Goal: Information Seeking & Learning: Learn about a topic

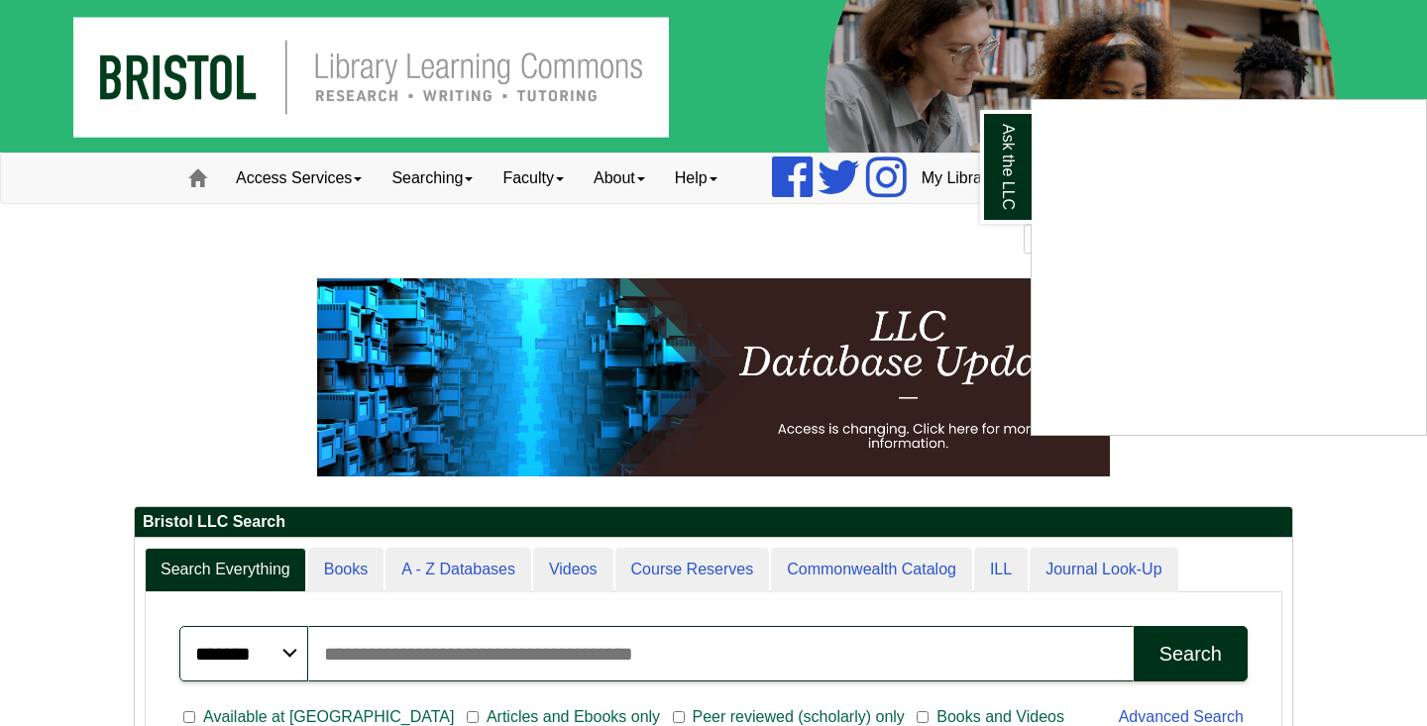
drag, startPoint x: 386, startPoint y: 214, endPoint x: 409, endPoint y: 156, distance: 62.7
click at [409, 156] on div "Ask the LLC" at bounding box center [713, 363] width 1427 height 726
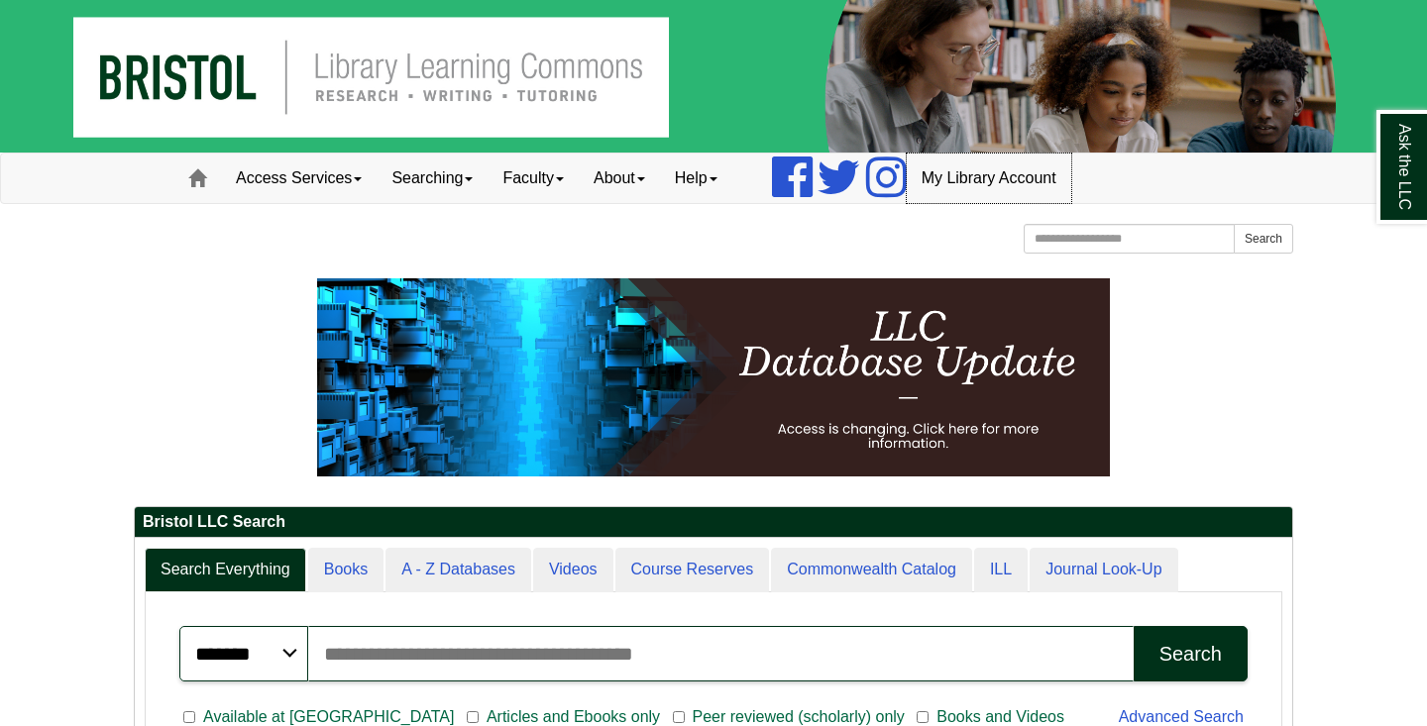
click at [999, 184] on link "My Library Account" at bounding box center [988, 179] width 164 height 50
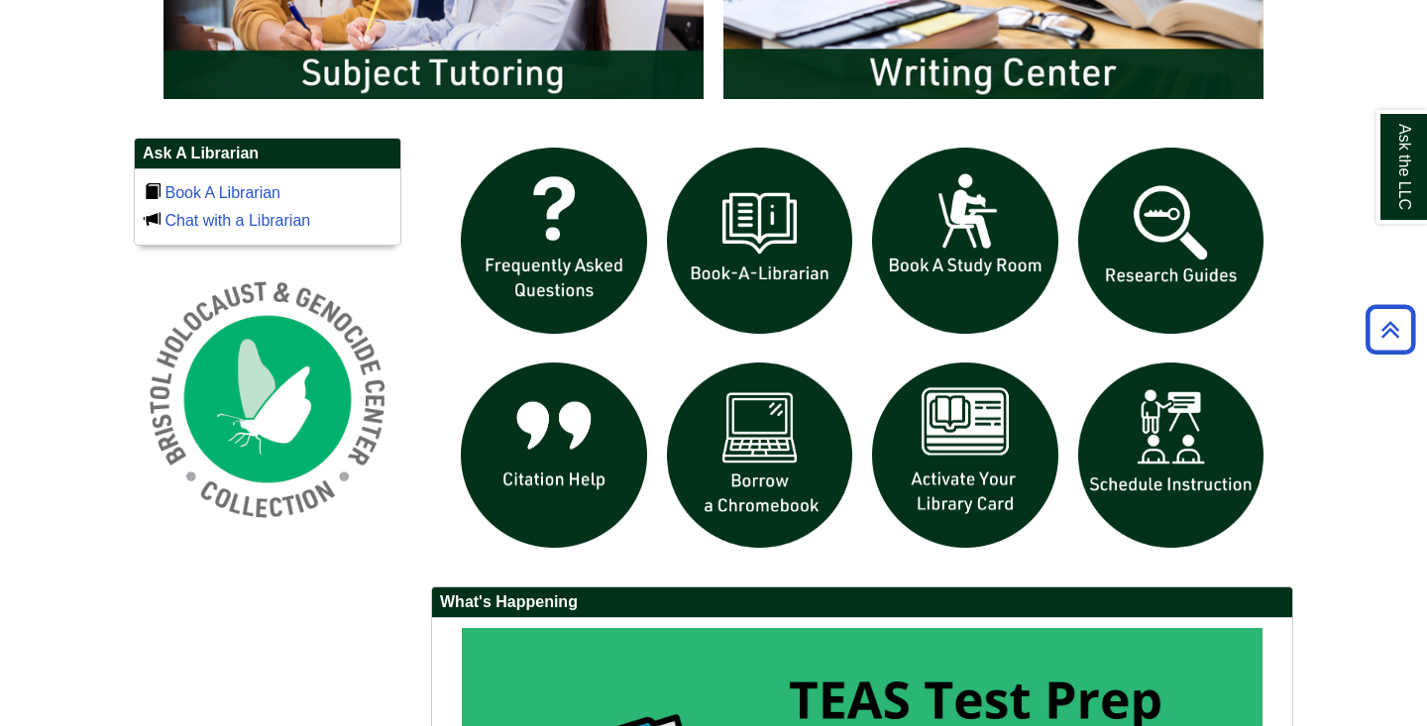
scroll to position [1268, 0]
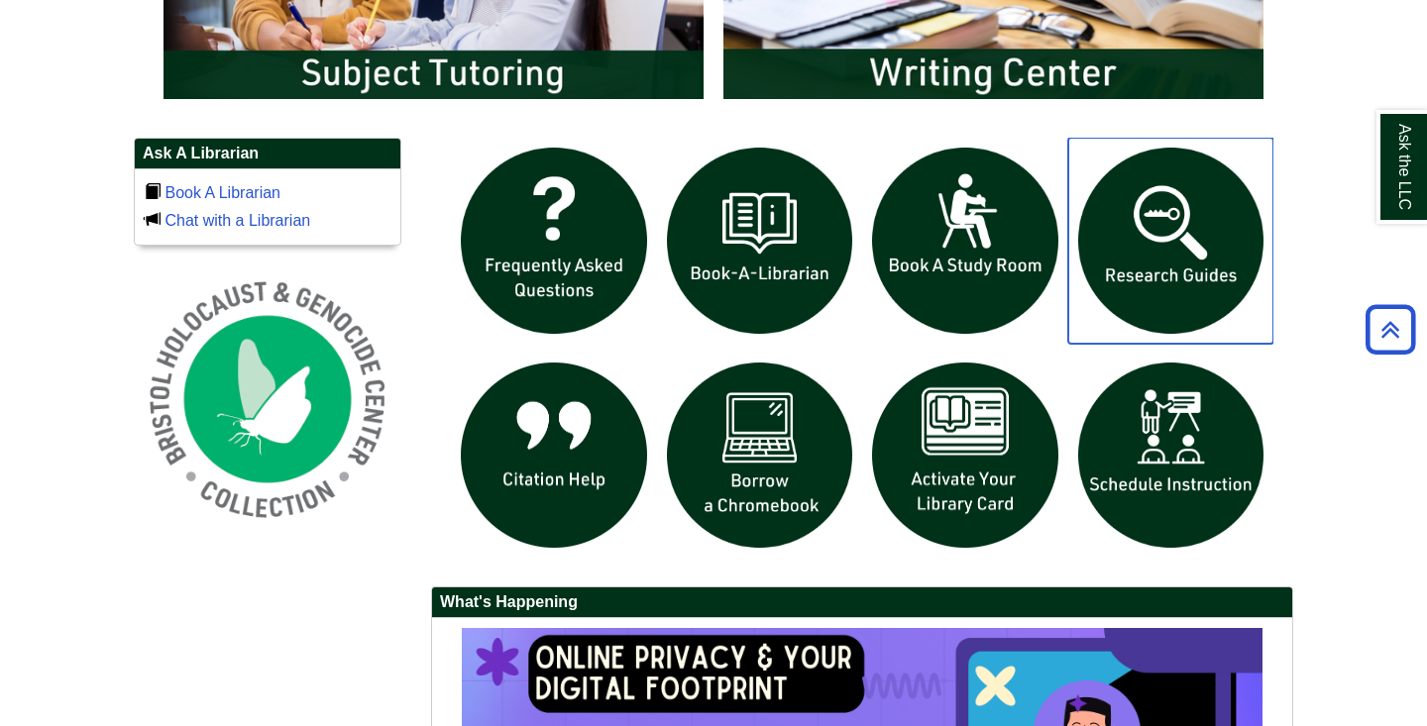
click at [1233, 237] on img "slideshow" at bounding box center [1171, 241] width 206 height 206
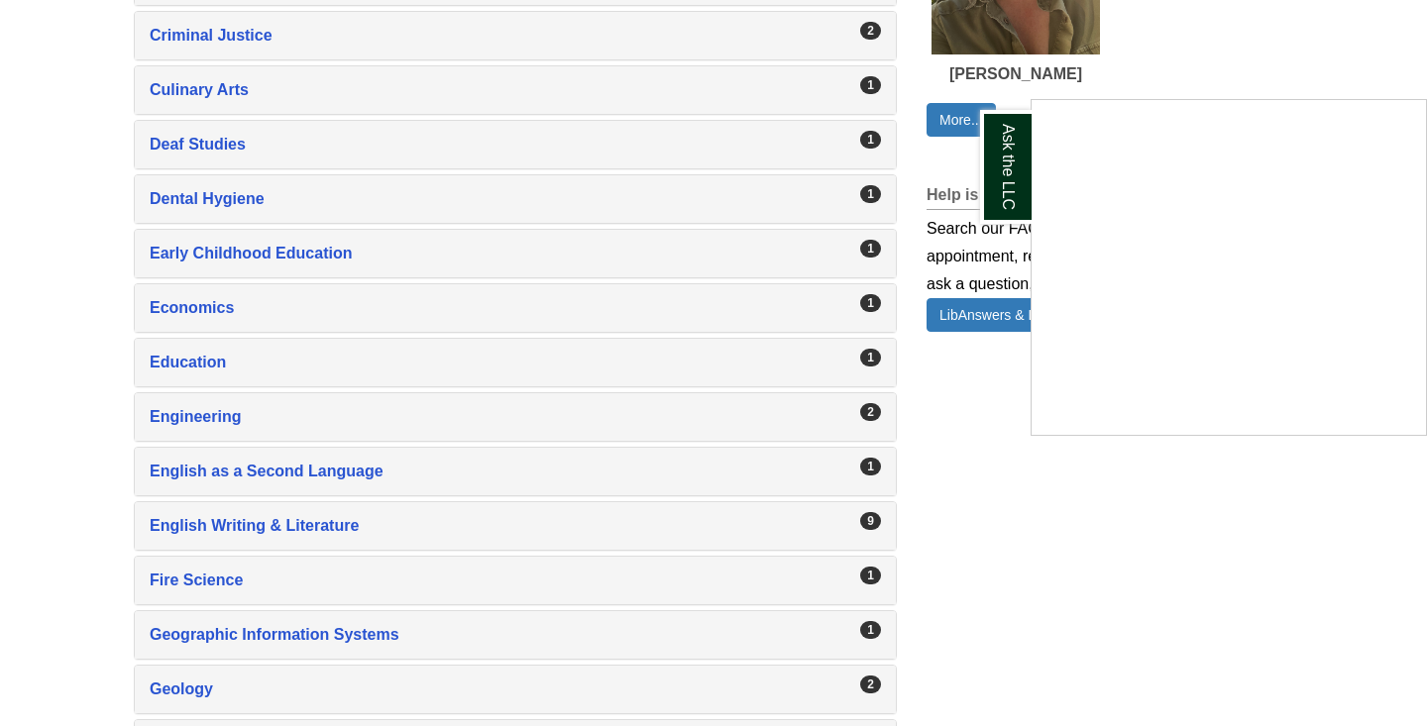
scroll to position [1384, 0]
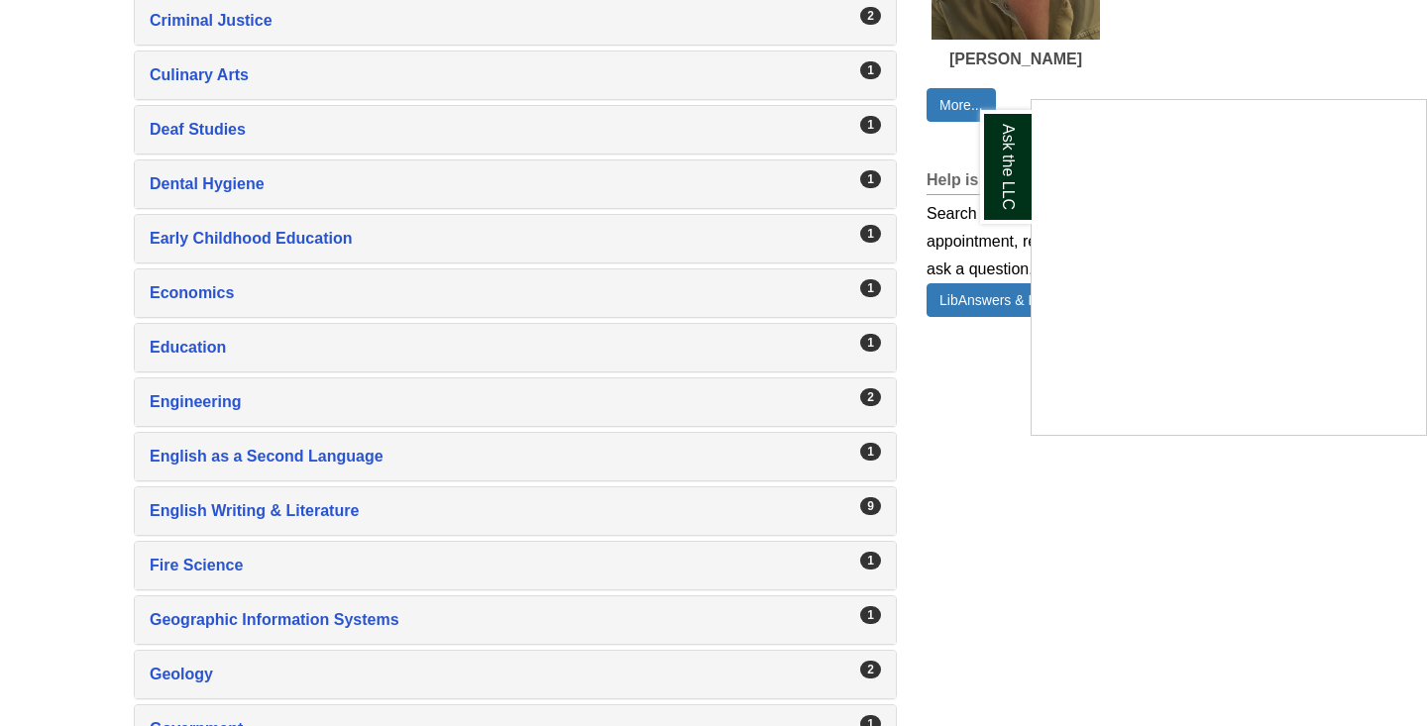
click at [400, 506] on div "Ask the LLC" at bounding box center [713, 363] width 1427 height 726
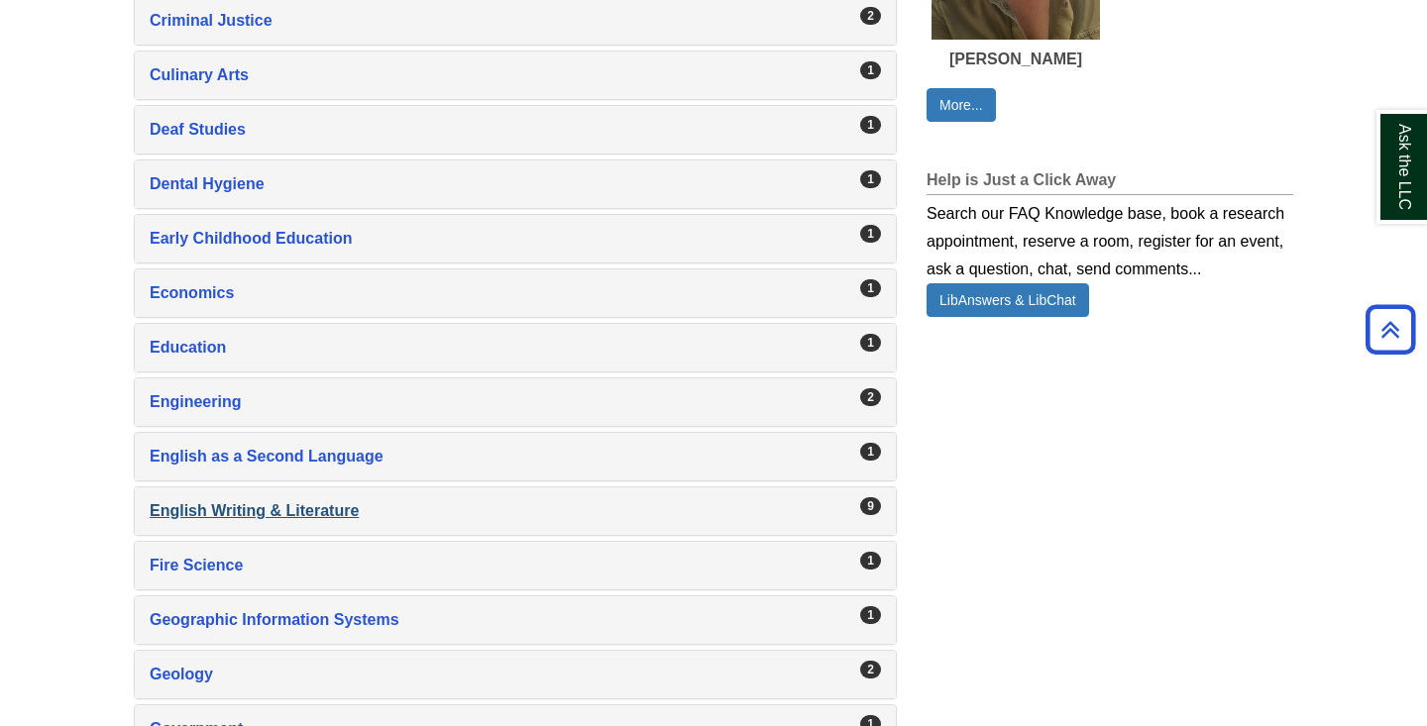
click at [228, 509] on div "English Writing & Literature , 9 guides" at bounding box center [515, 511] width 731 height 28
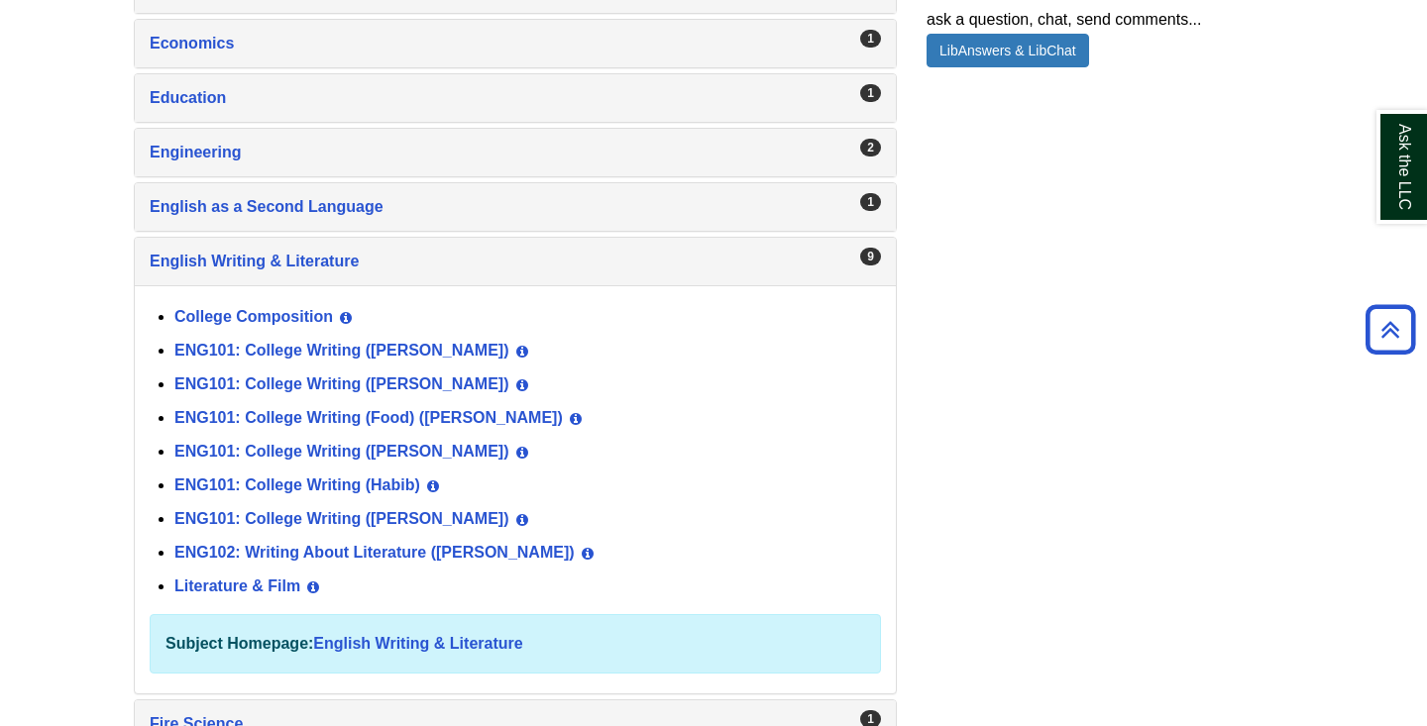
scroll to position [1637, 0]
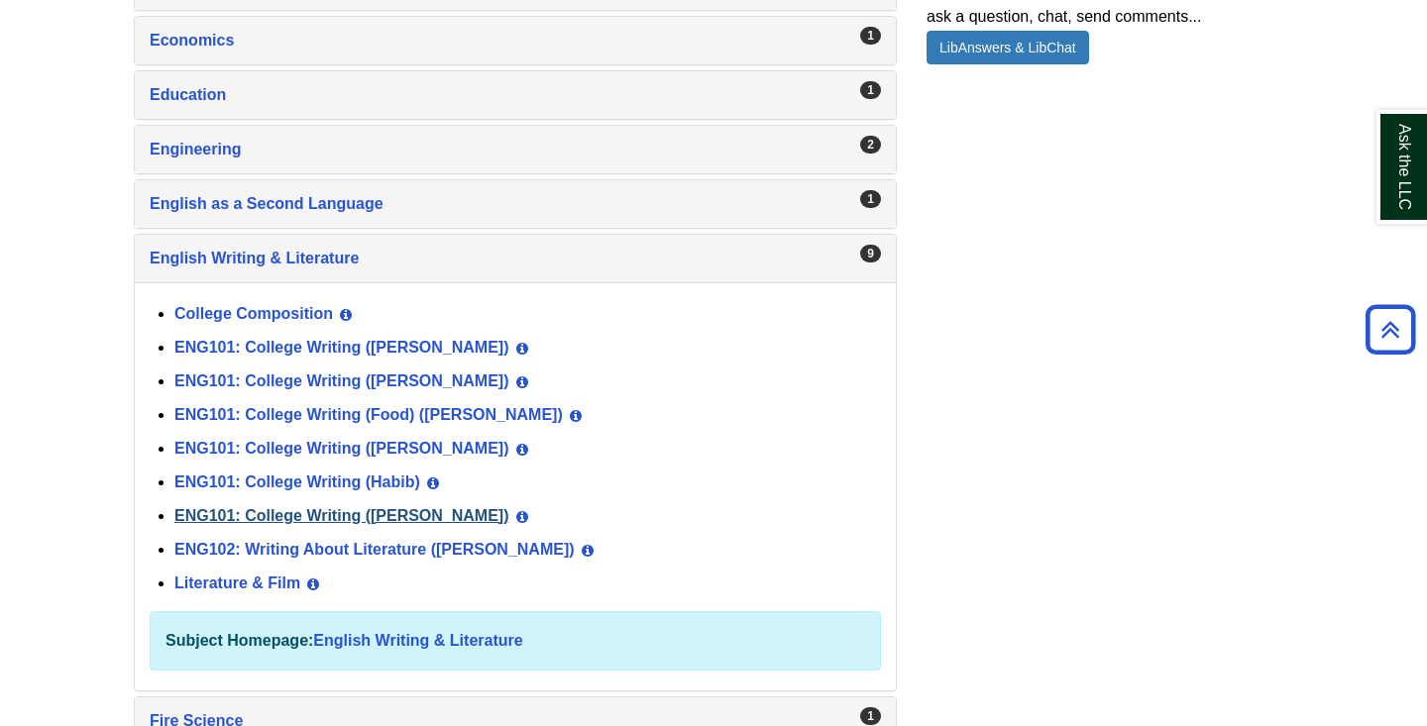
click at [321, 515] on link "ENG101: College Writing ([PERSON_NAME])" at bounding box center [341, 515] width 335 height 17
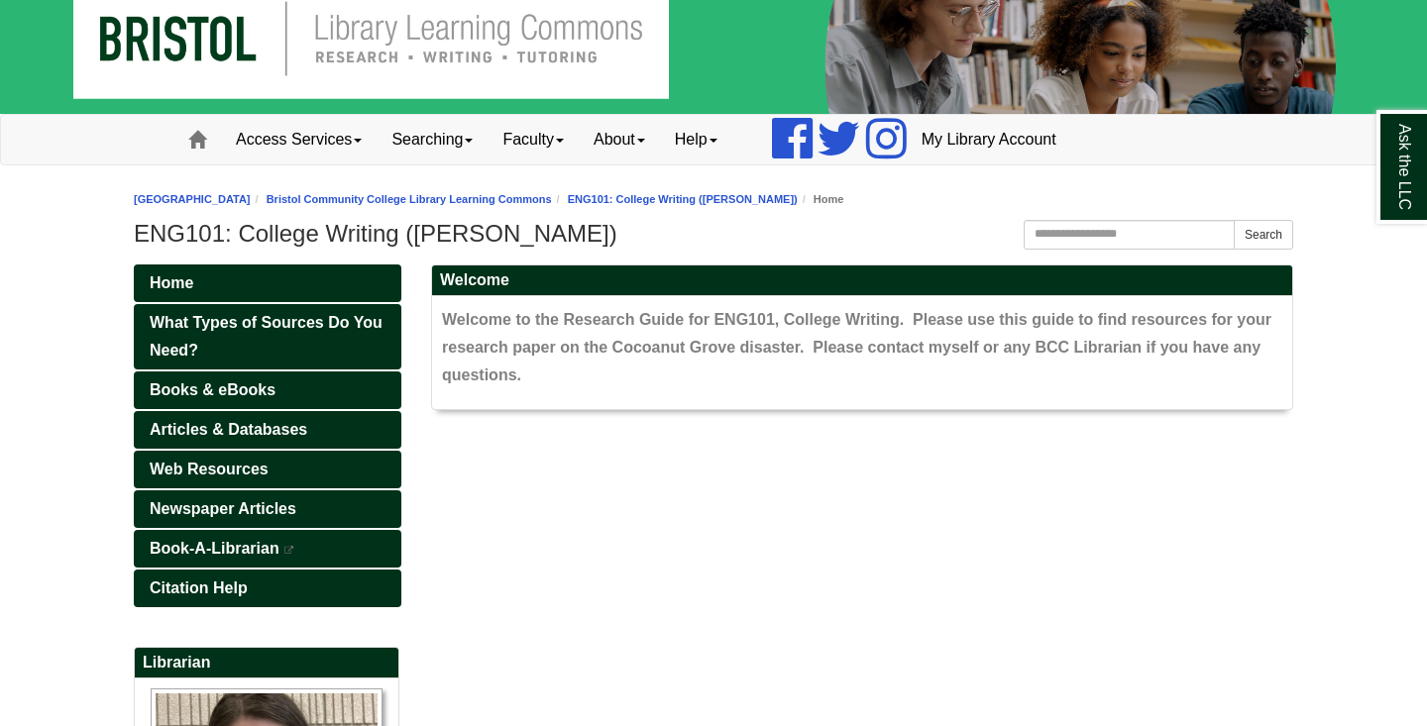
scroll to position [135, 0]
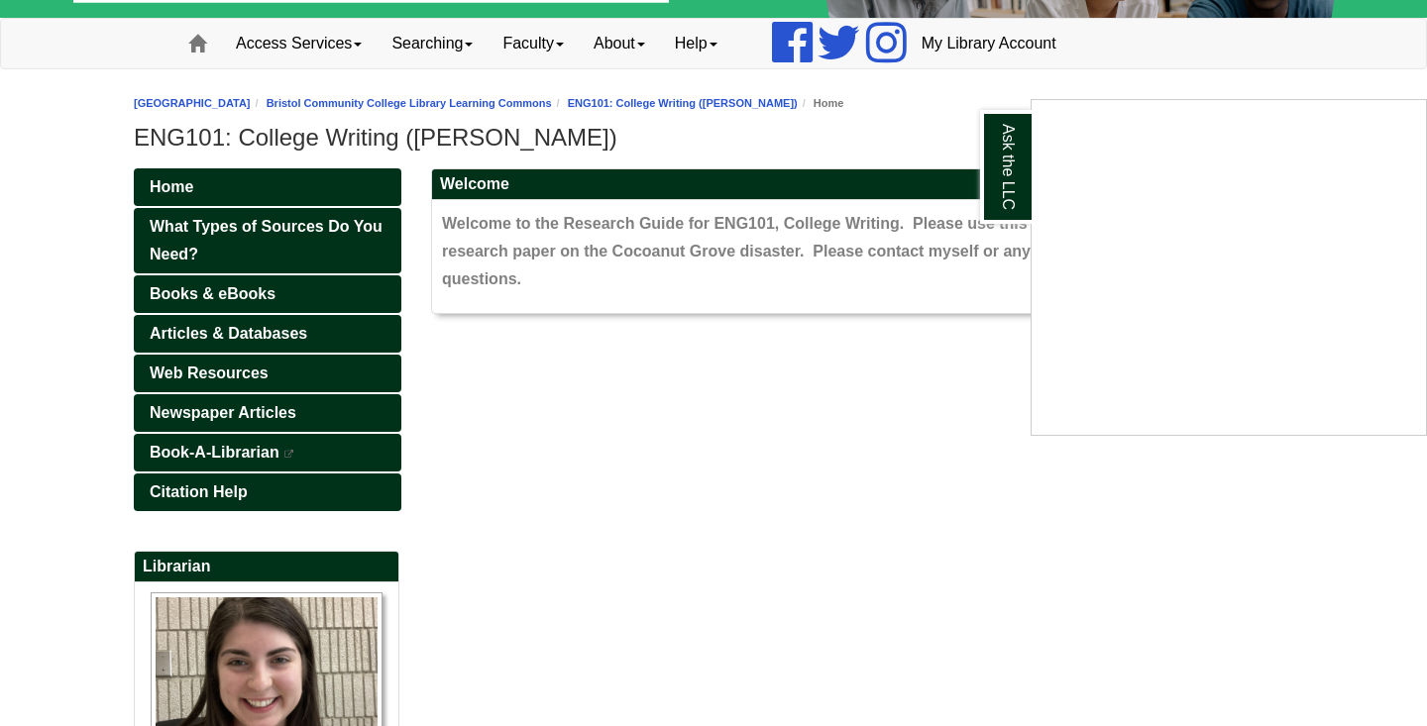
click at [333, 230] on div "Ask the LLC" at bounding box center [713, 363] width 1427 height 726
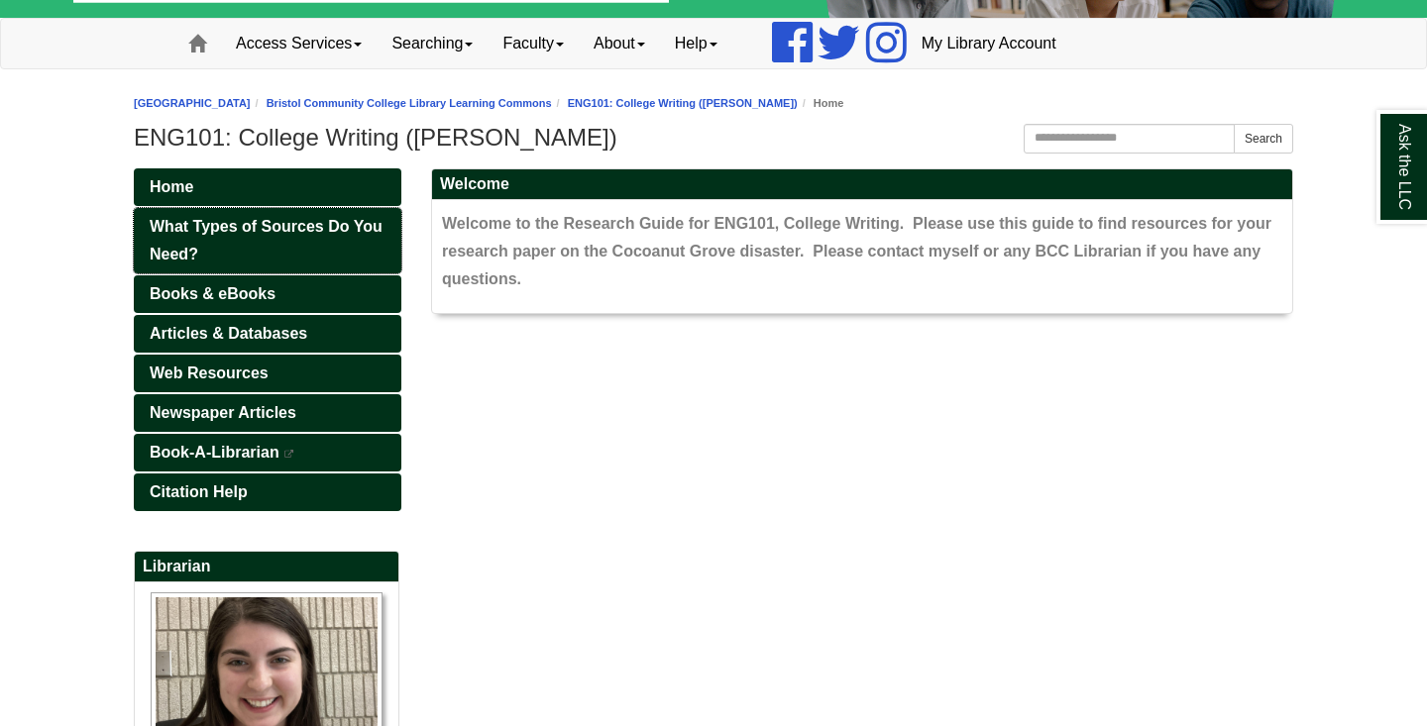
click at [287, 224] on span "What Types of Sources Do You Need?" at bounding box center [266, 240] width 233 height 45
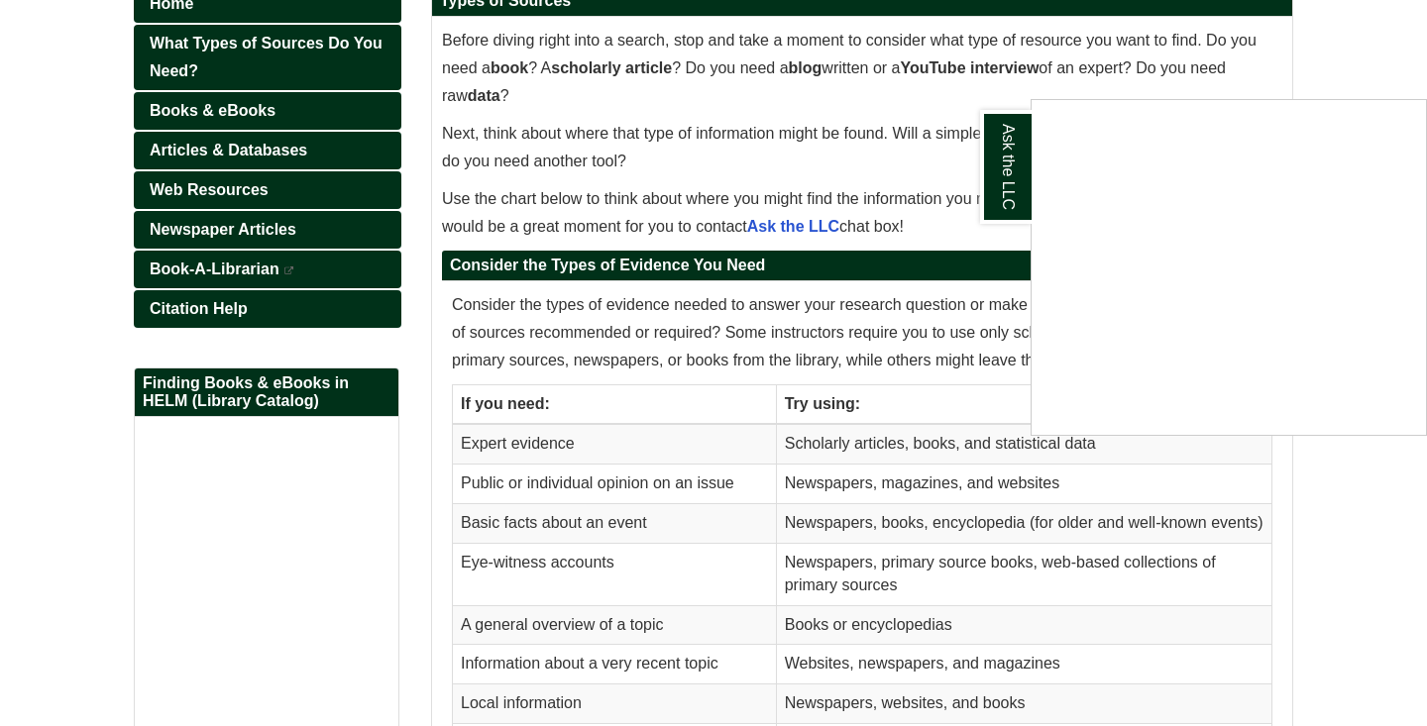
scroll to position [266, 0]
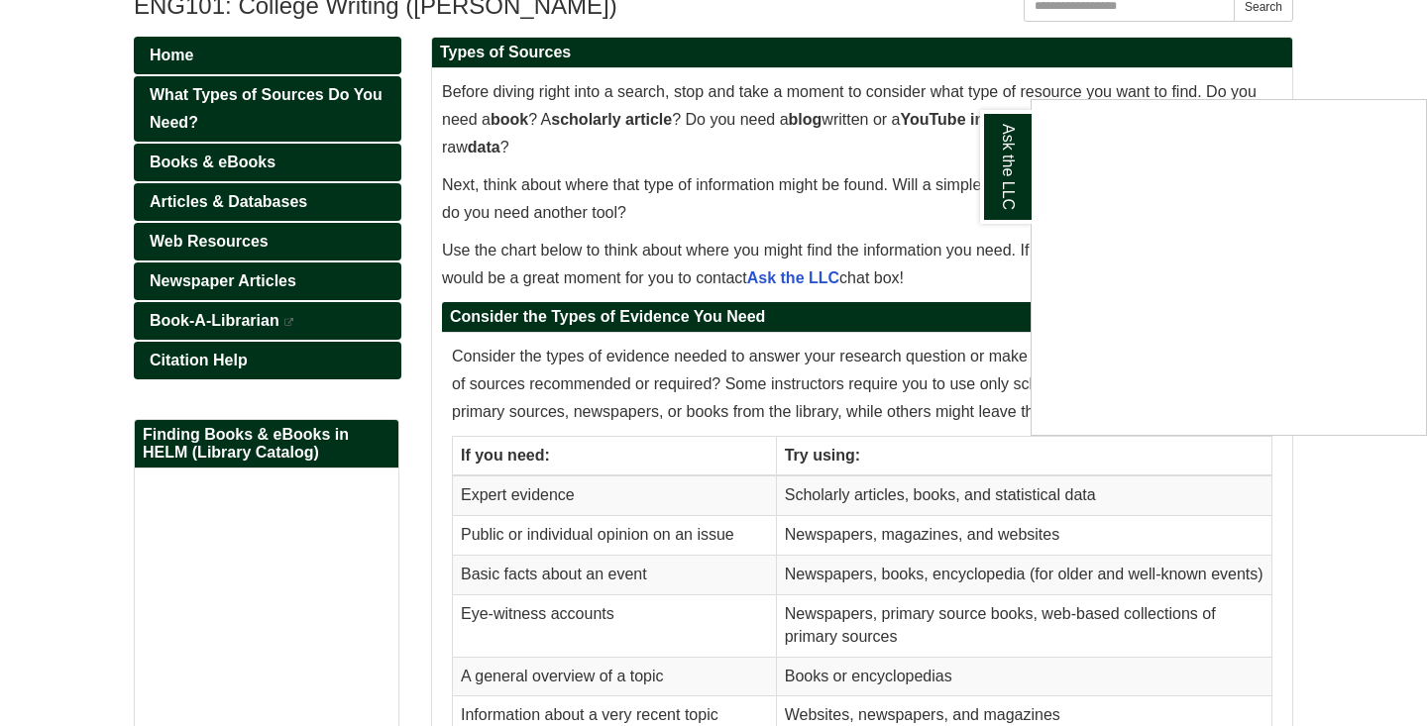
click at [246, 164] on div "Ask the LLC" at bounding box center [713, 363] width 1427 height 726
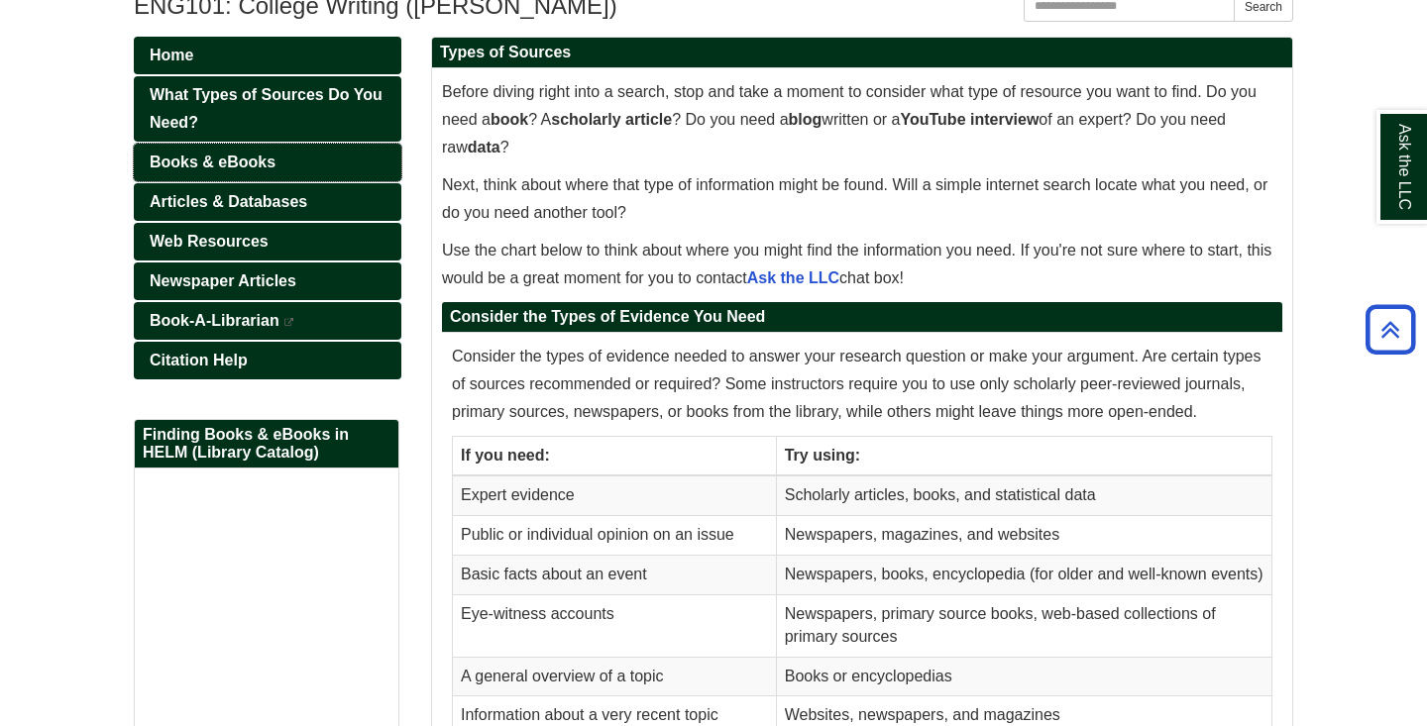
click at [243, 161] on span "Books & eBooks" at bounding box center [213, 162] width 126 height 17
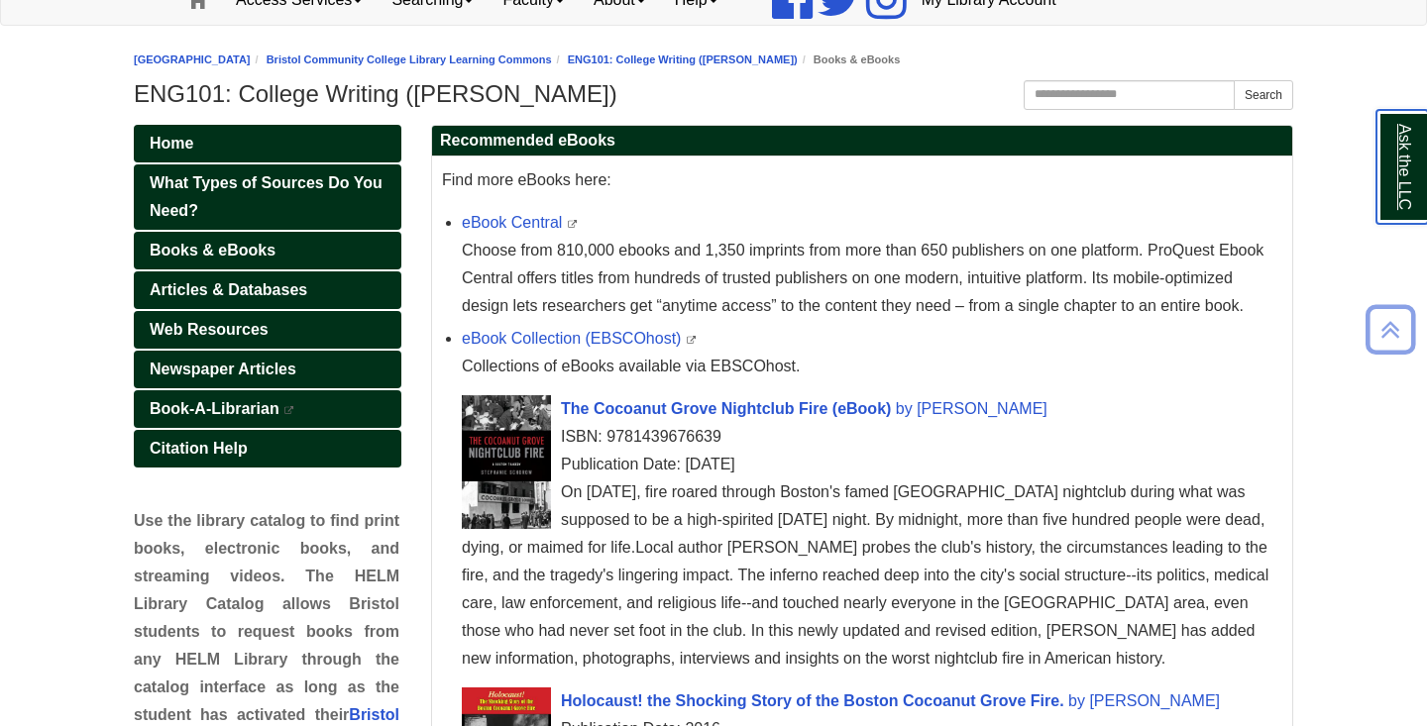
scroll to position [177, 0]
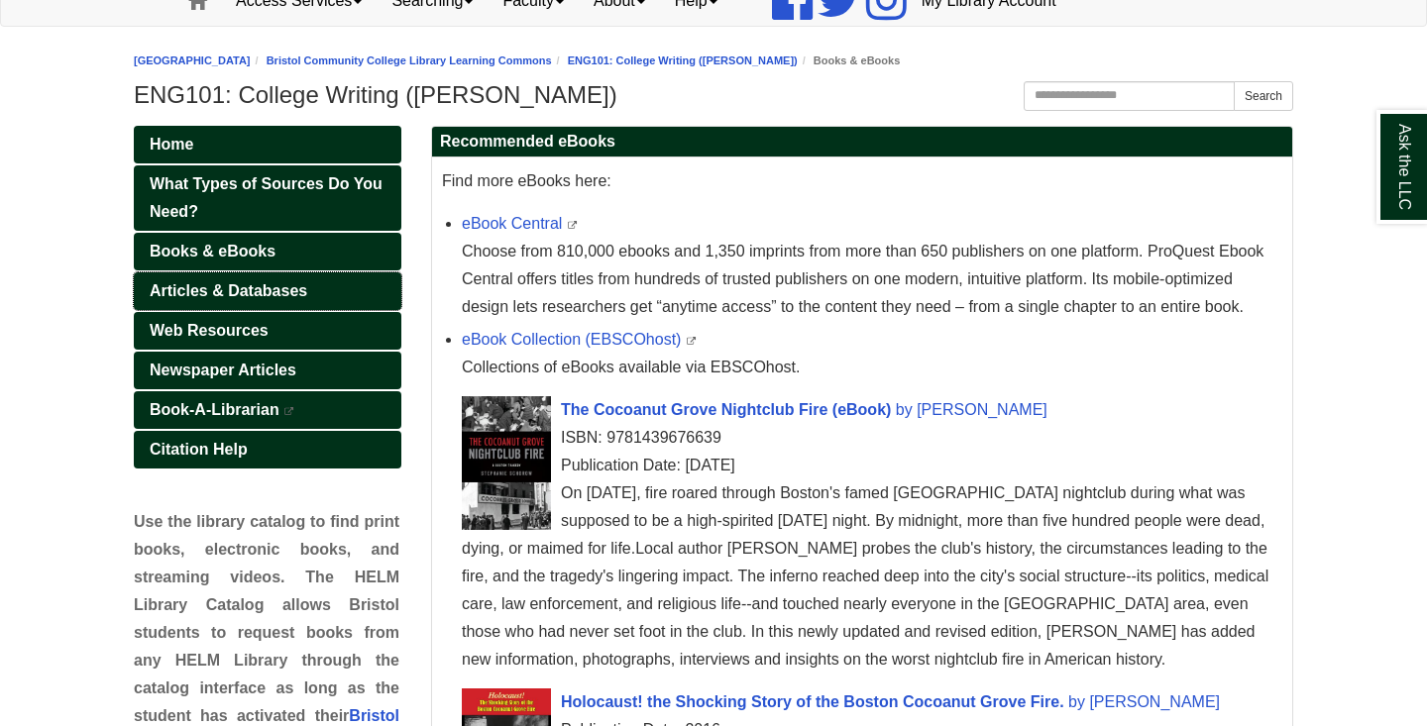
click at [246, 285] on span "Articles & Databases" at bounding box center [229, 290] width 158 height 17
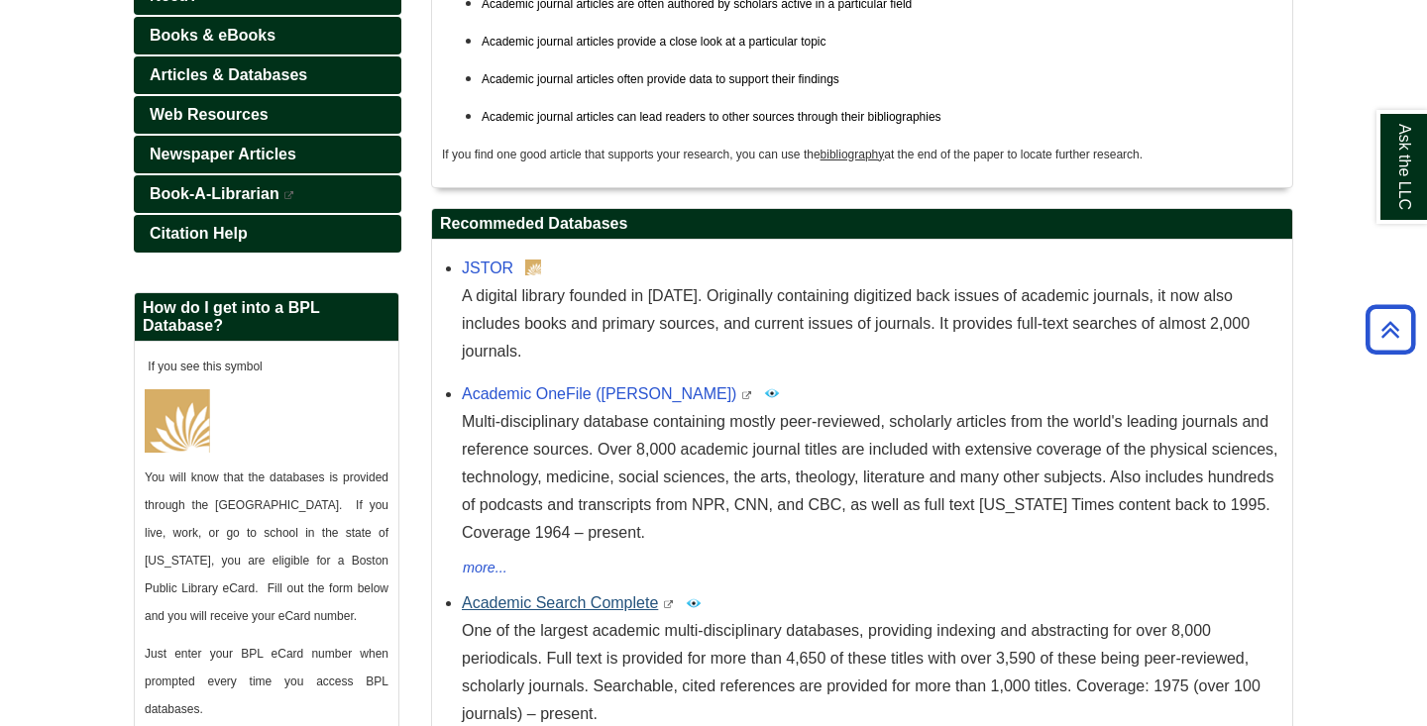
scroll to position [260, 0]
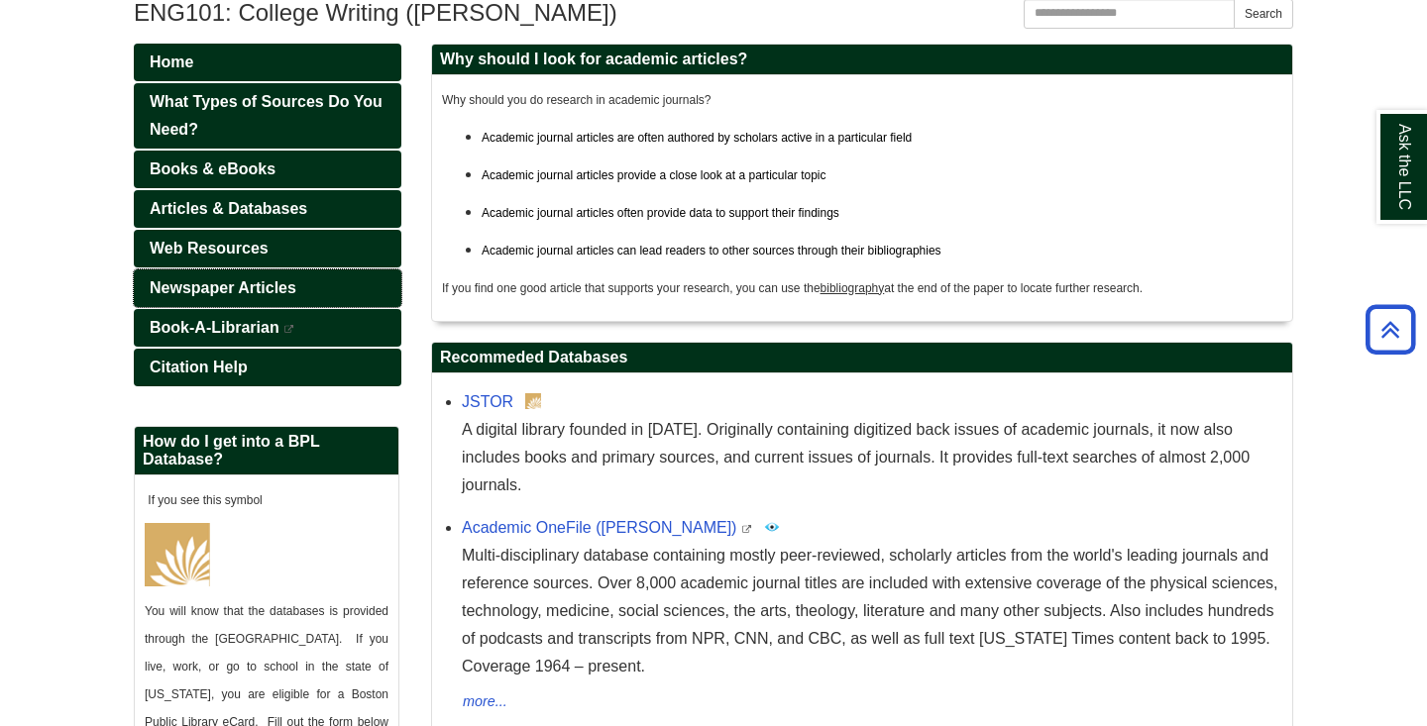
click at [276, 281] on span "Newspaper Articles" at bounding box center [223, 287] width 147 height 17
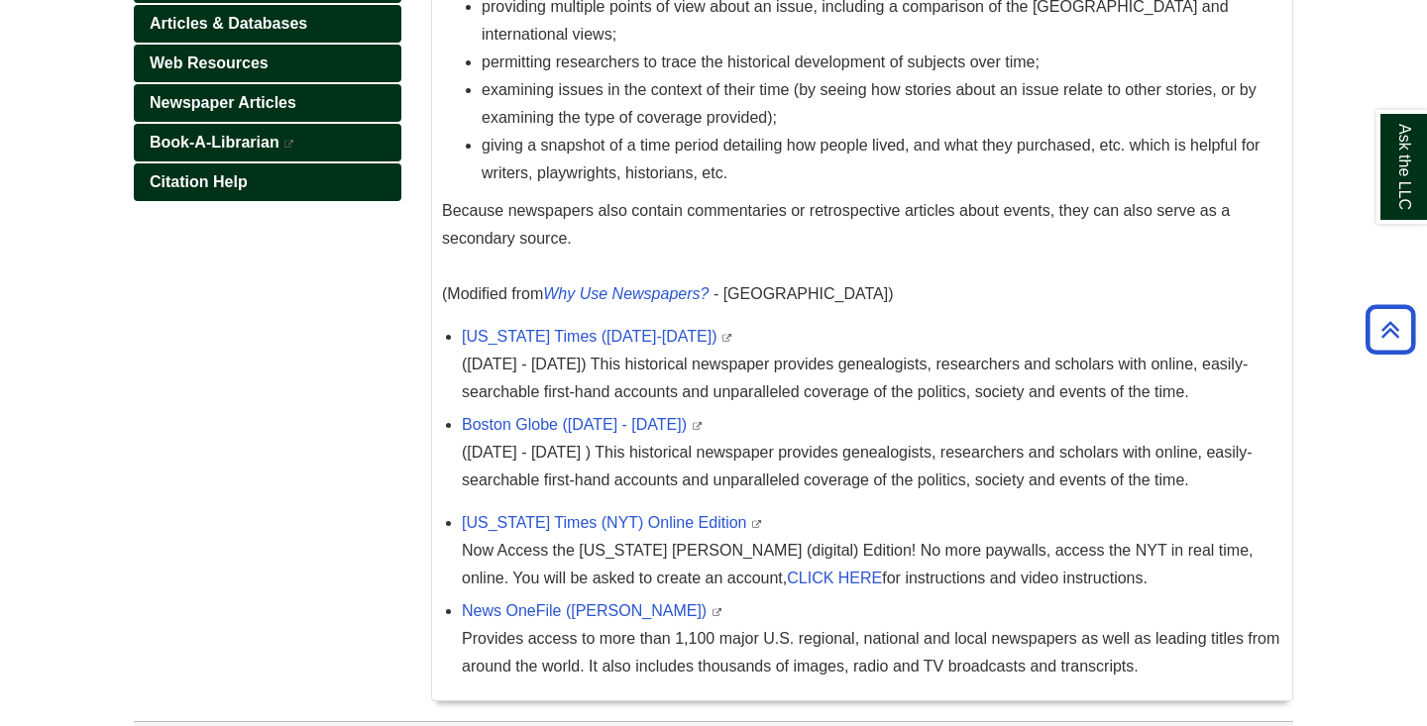
scroll to position [463, 0]
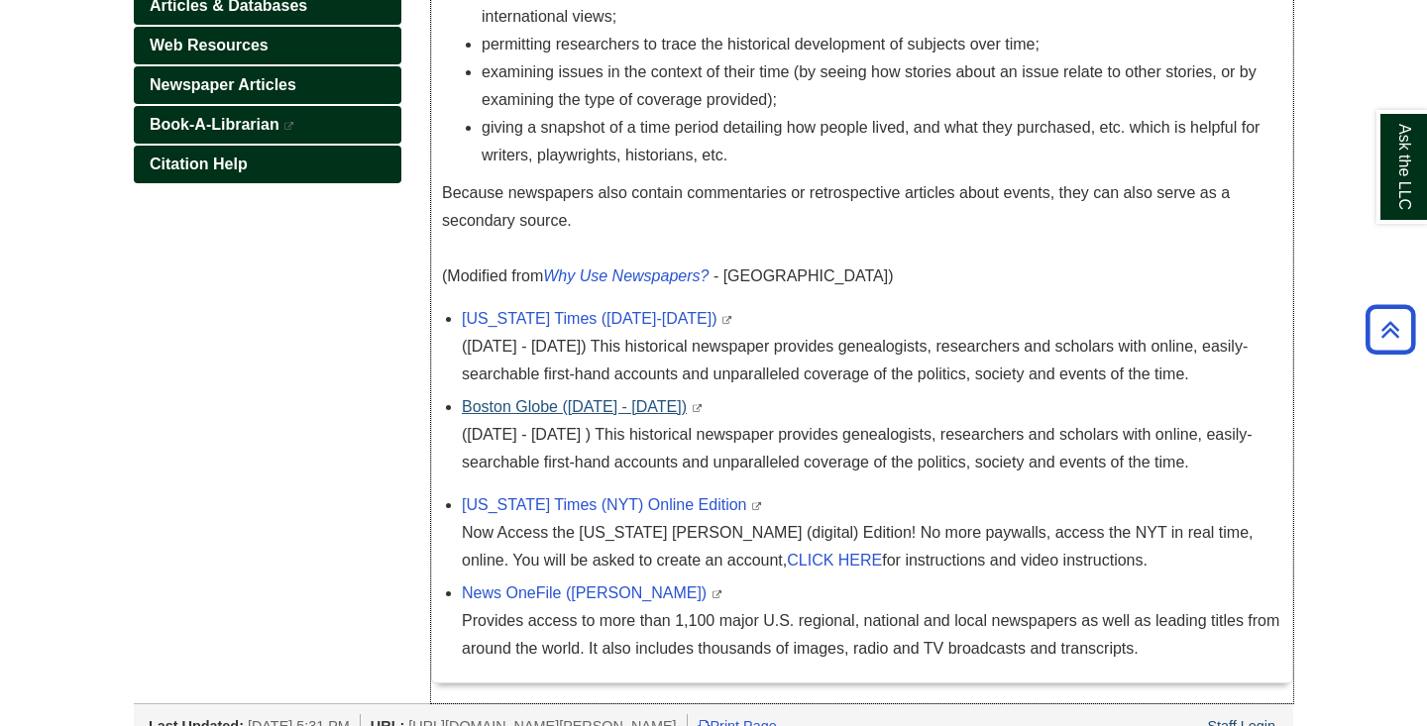
click at [542, 401] on link "Boston Globe (1872 - 1984)" at bounding box center [574, 406] width 225 height 17
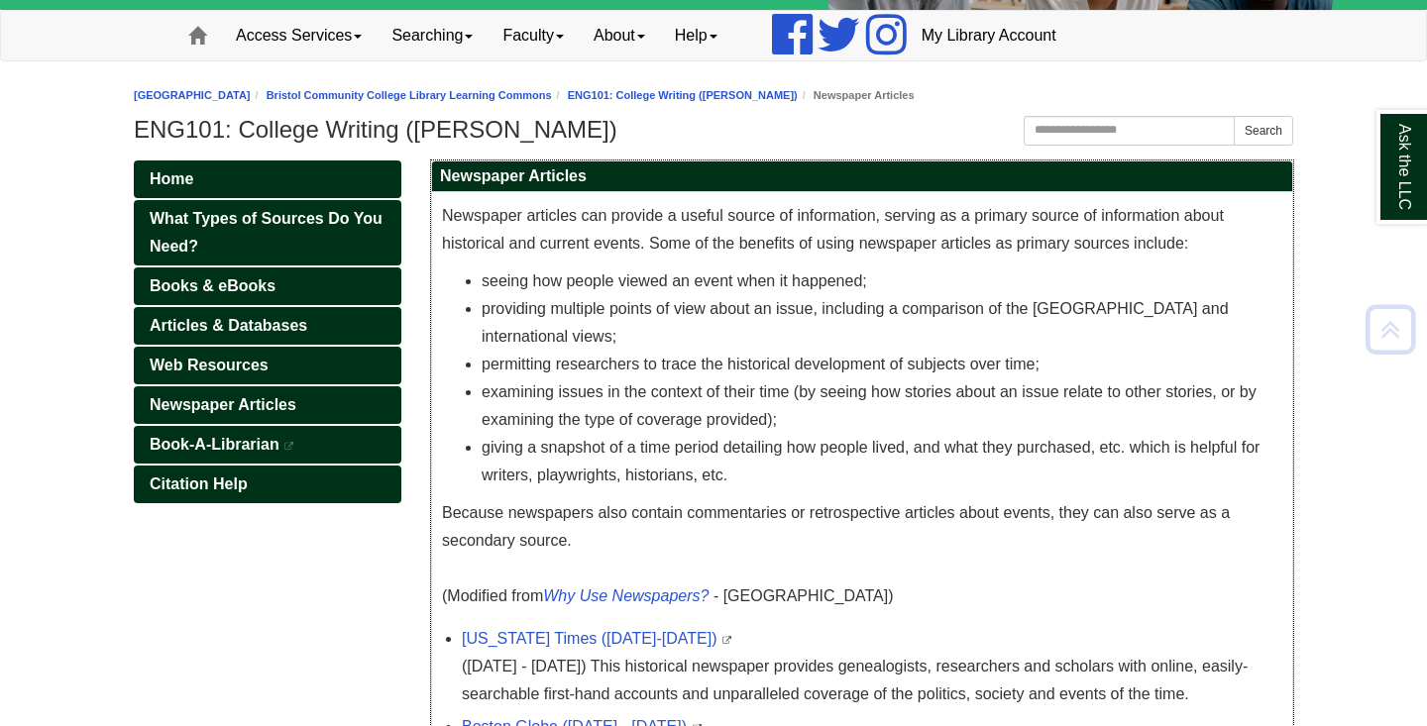
scroll to position [142, 0]
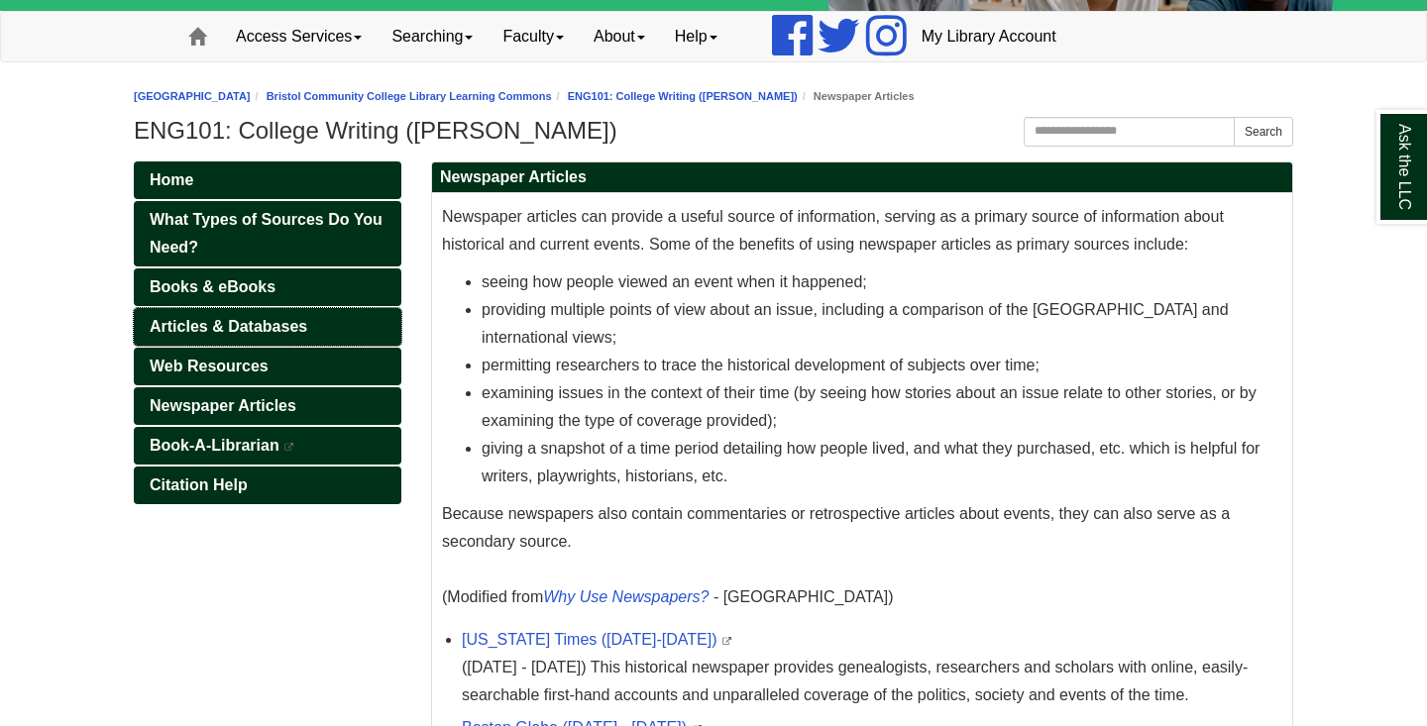
click at [206, 327] on span "Articles & Databases" at bounding box center [229, 326] width 158 height 17
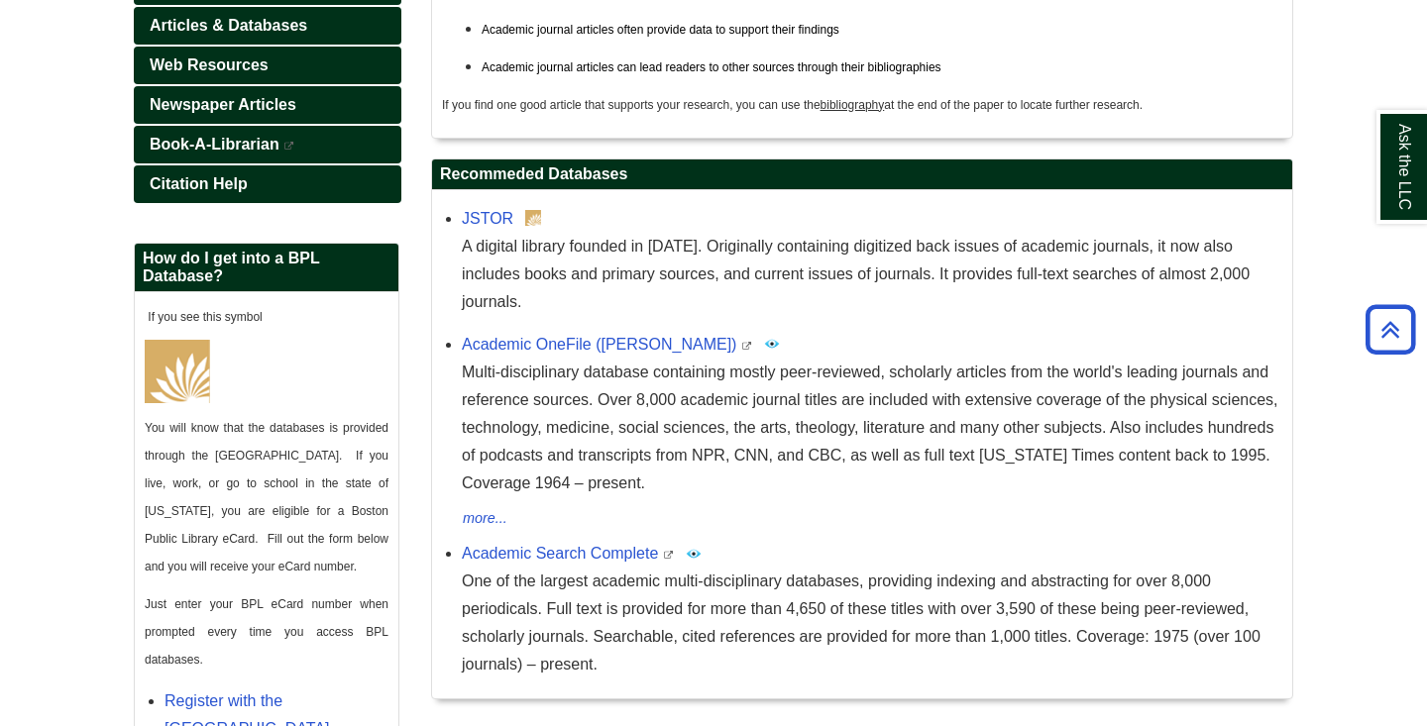
scroll to position [443, 0]
click at [486, 218] on link "JSTOR" at bounding box center [488, 218] width 52 height 17
click at [515, 336] on link "Academic OneFile (Gale)" at bounding box center [599, 344] width 274 height 17
click at [592, 545] on link "Academic Search Complete" at bounding box center [560, 553] width 196 height 17
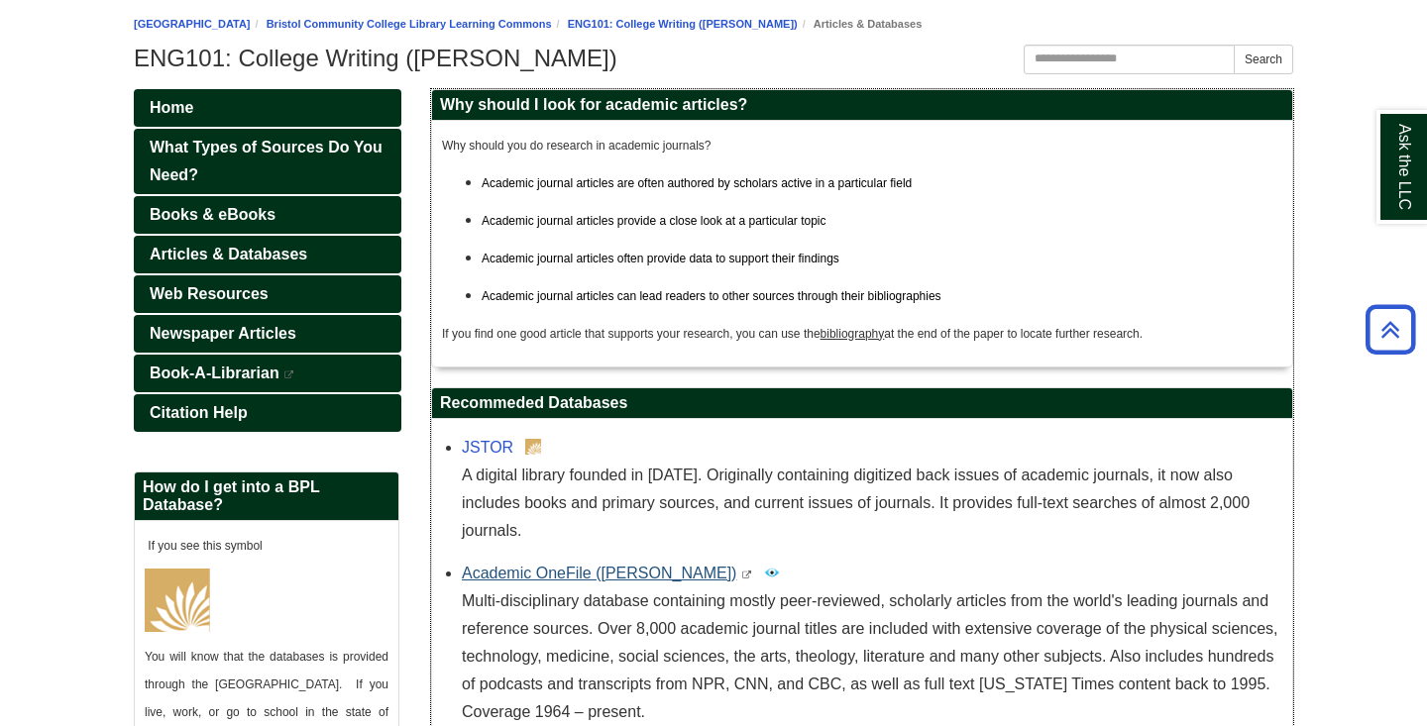
scroll to position [205, 0]
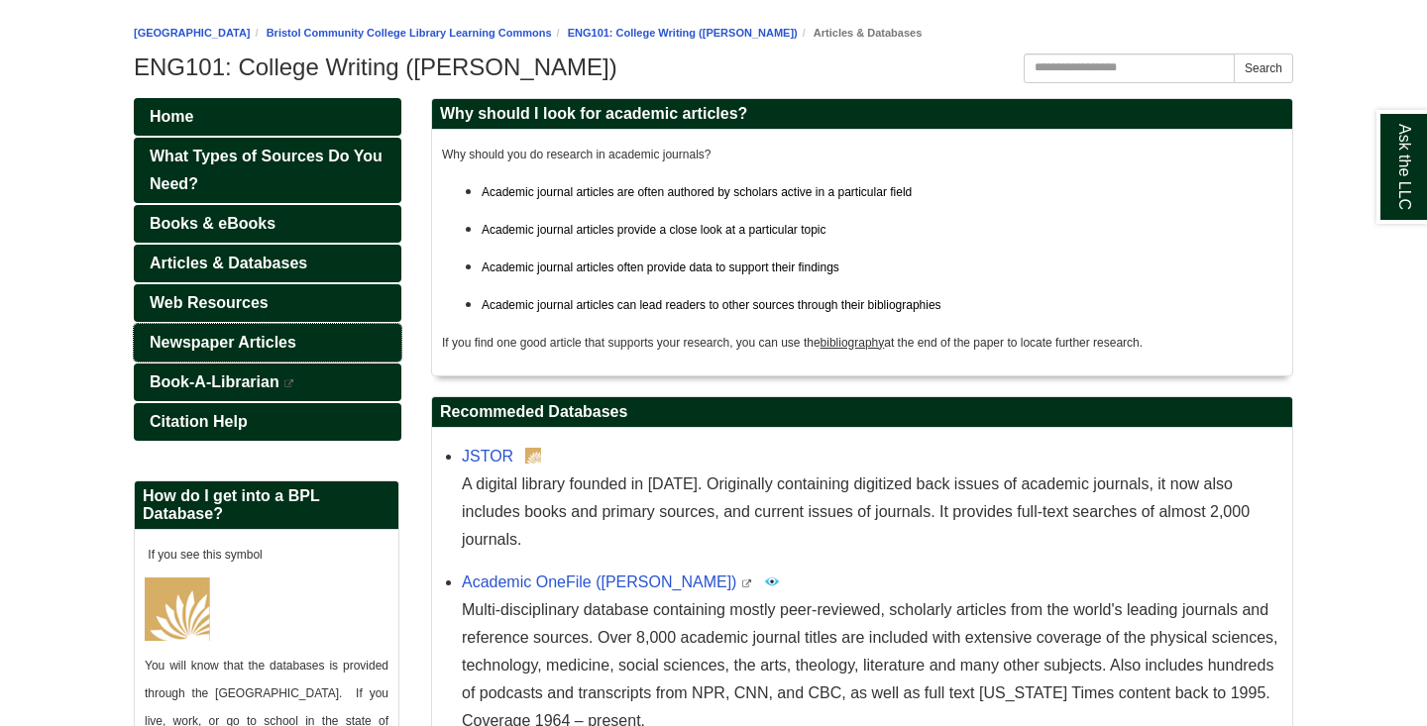
click at [268, 341] on span "Newspaper Articles" at bounding box center [223, 342] width 147 height 17
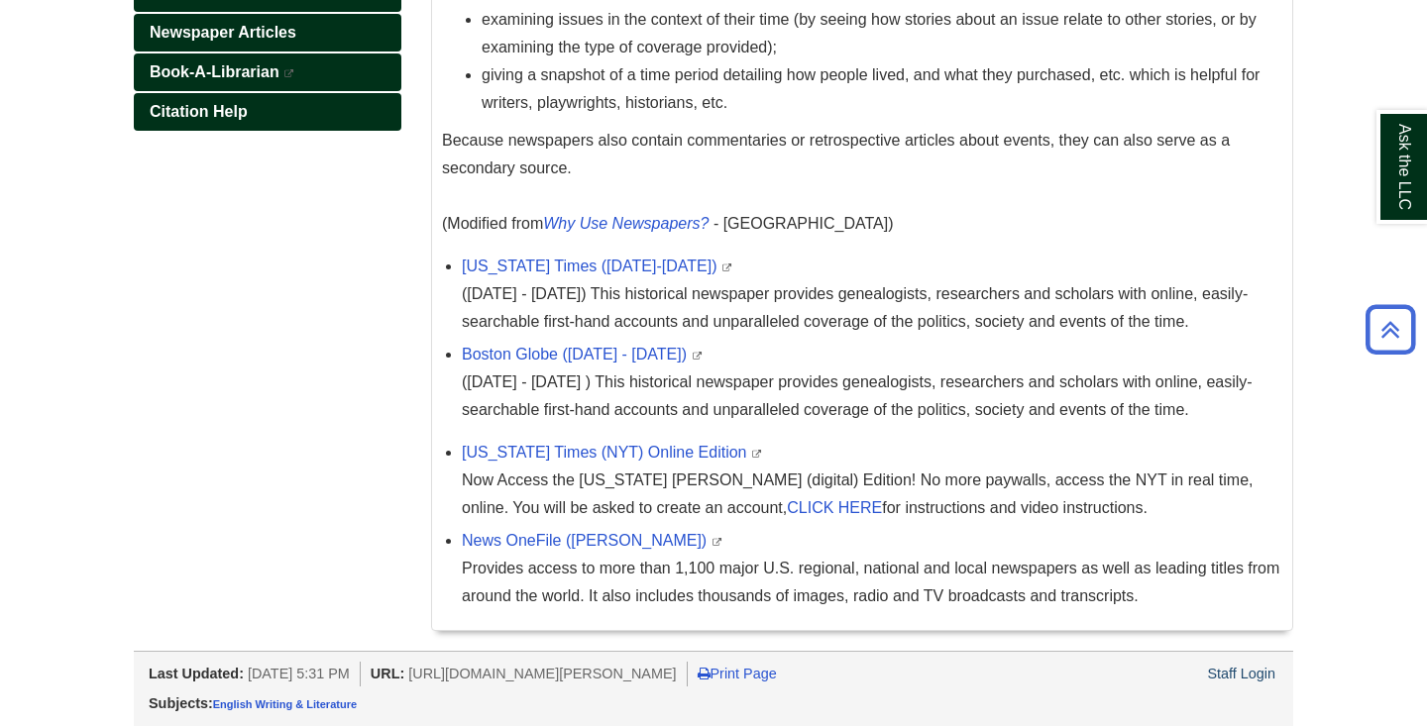
scroll to position [514, 0]
click at [567, 353] on link "Boston Globe ([DATE] - [DATE])" at bounding box center [574, 355] width 225 height 17
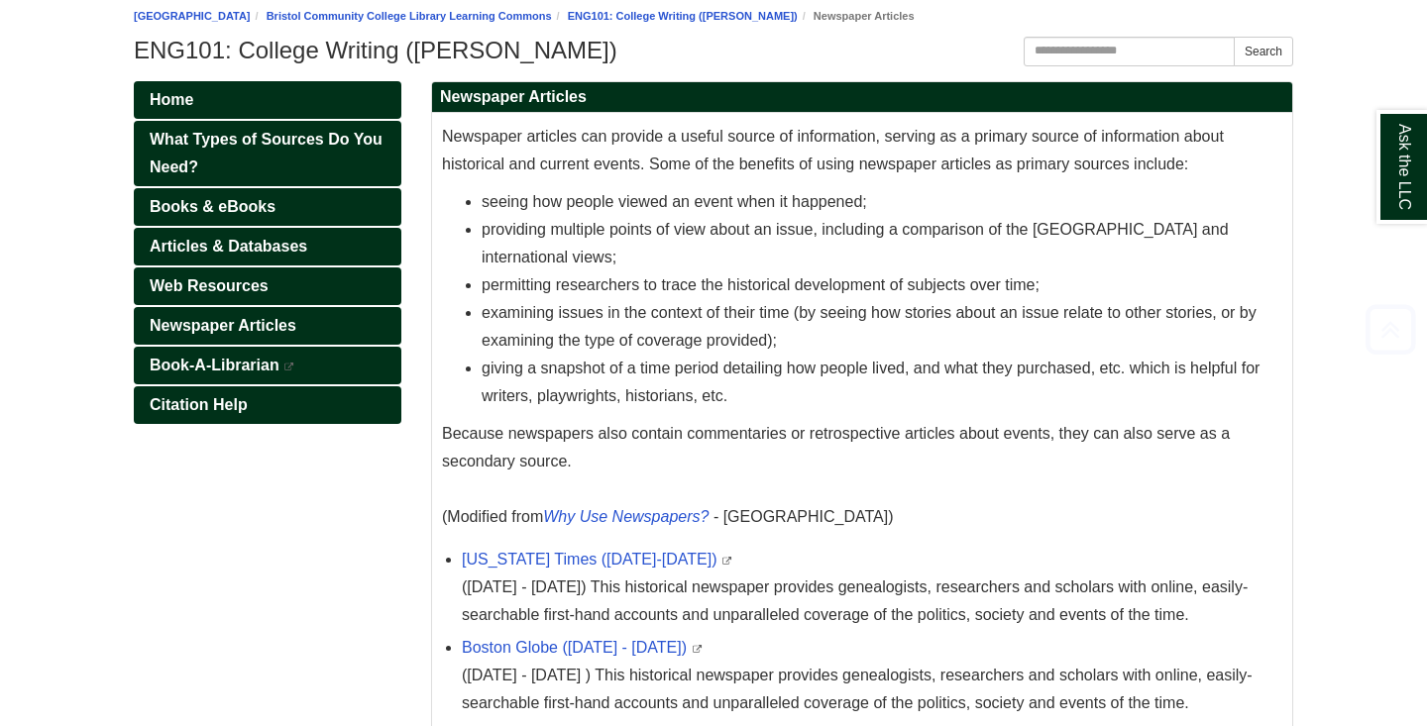
scroll to position [224, 0]
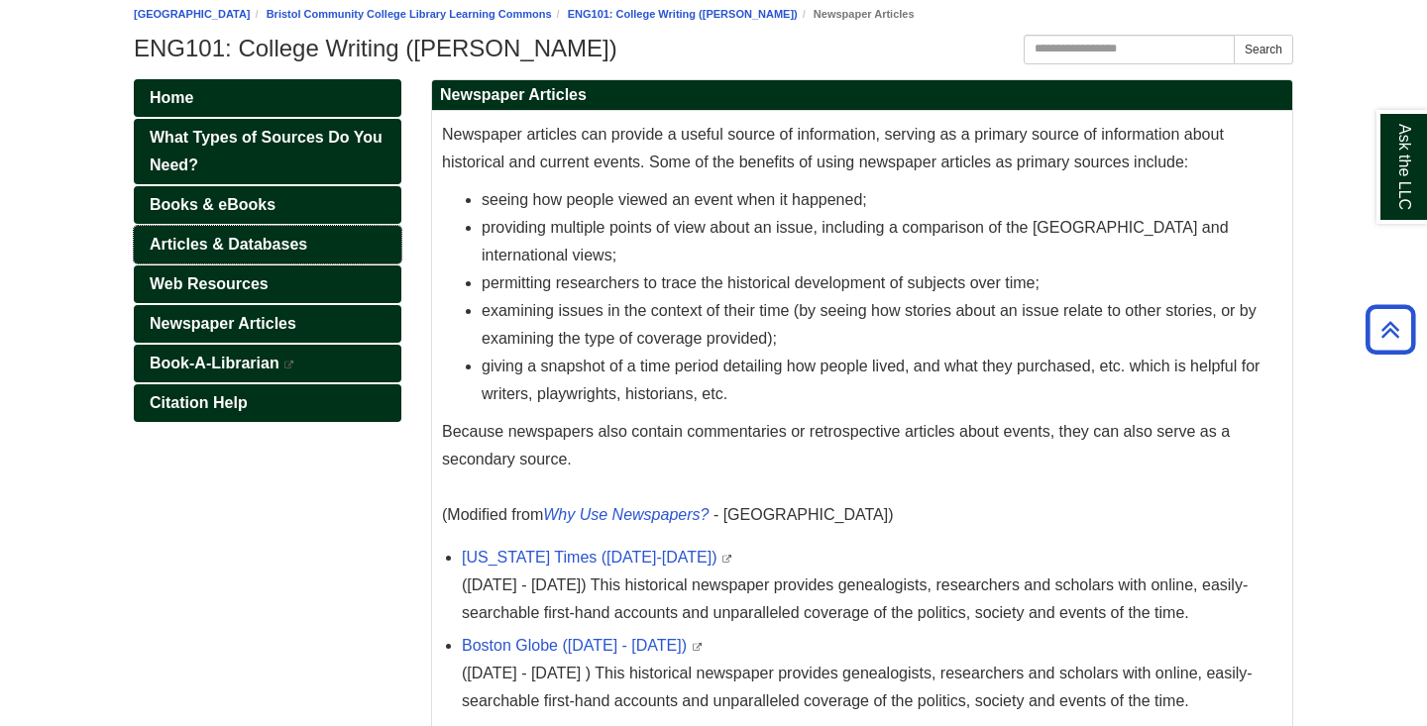
click at [226, 243] on span "Articles & Databases" at bounding box center [229, 244] width 158 height 17
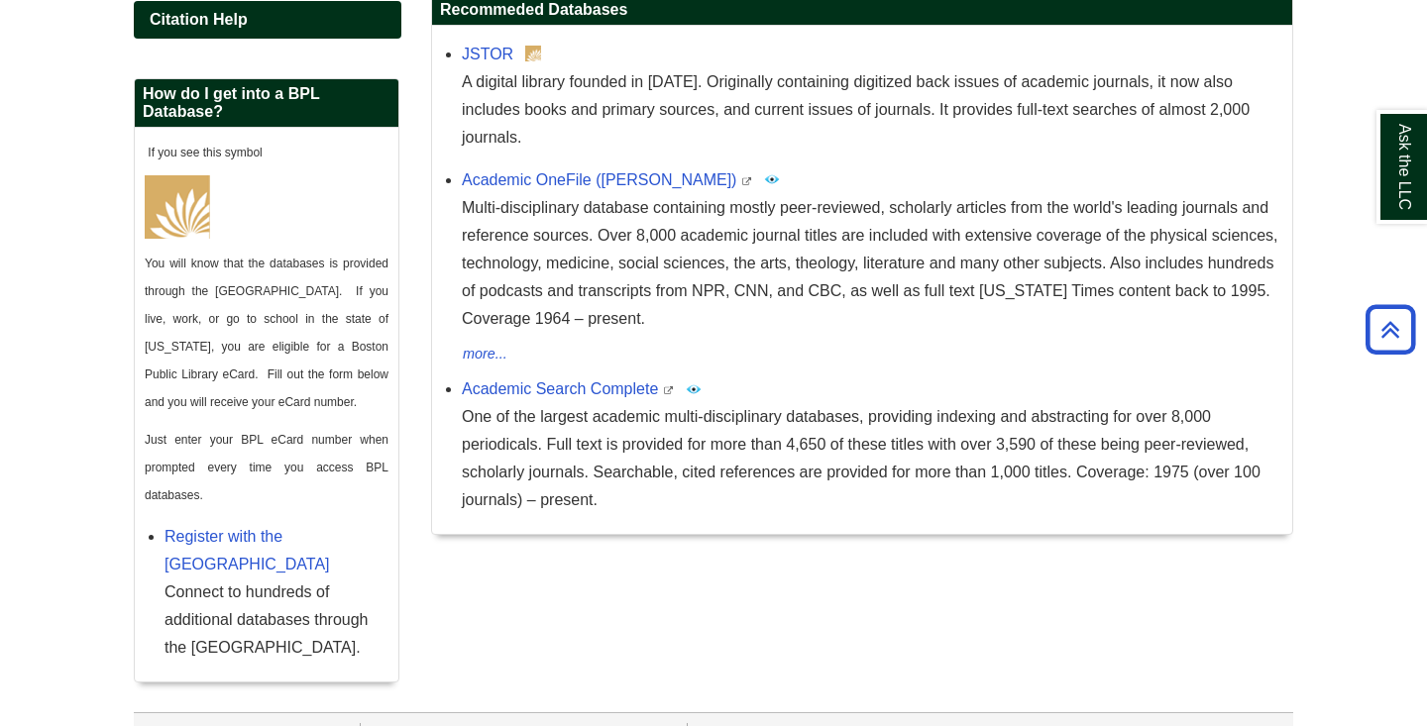
scroll to position [562, 0]
